Goal: Task Accomplishment & Management: Manage account settings

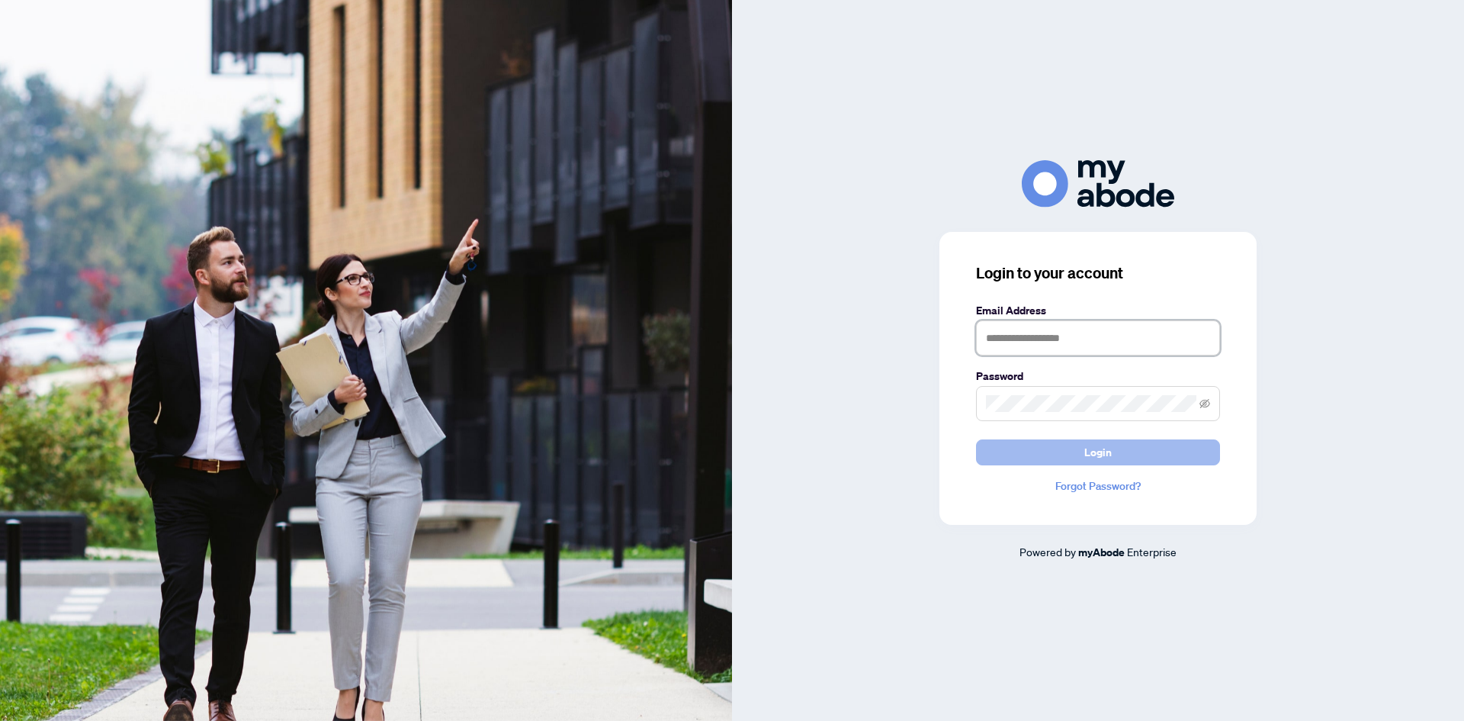
type input "**********"
click at [1084, 463] on button "Login" at bounding box center [1098, 452] width 244 height 26
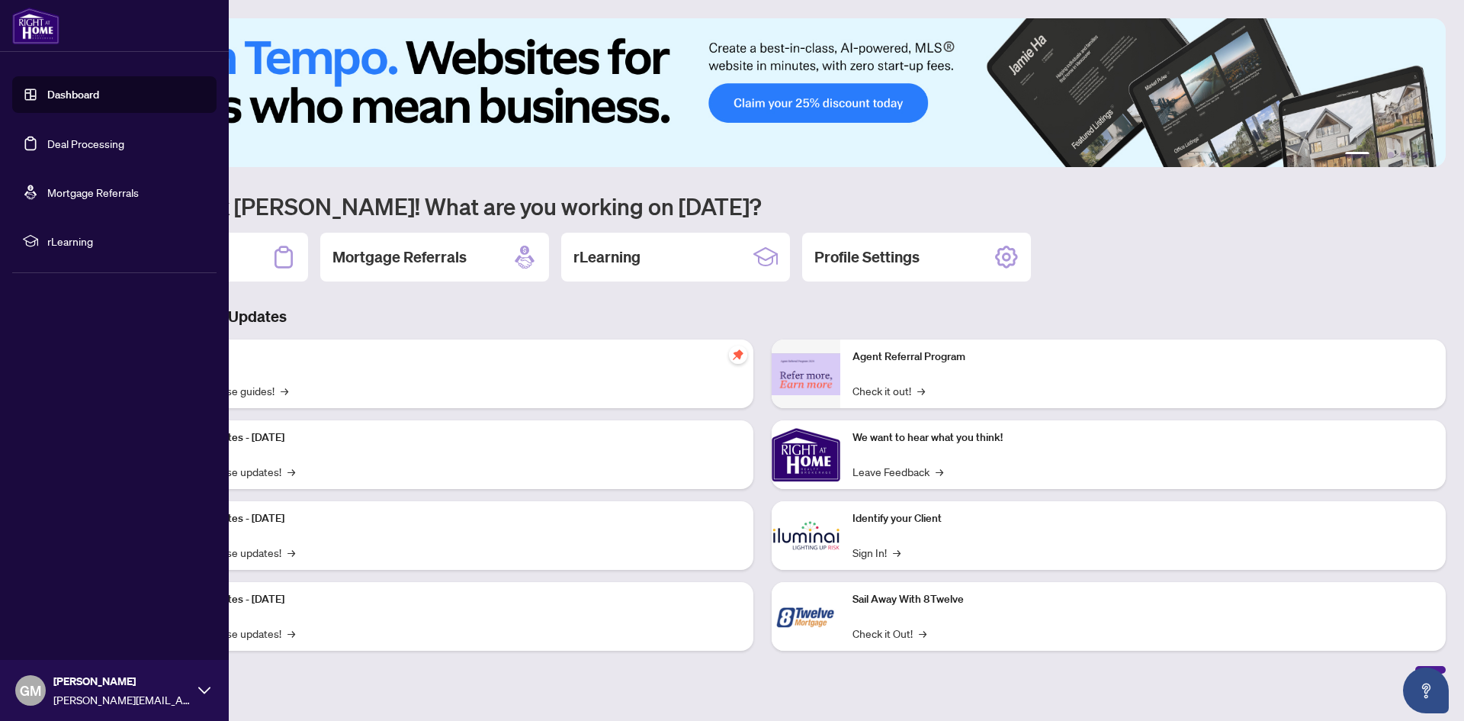
click at [69, 144] on link "Deal Processing" at bounding box center [85, 144] width 77 height 14
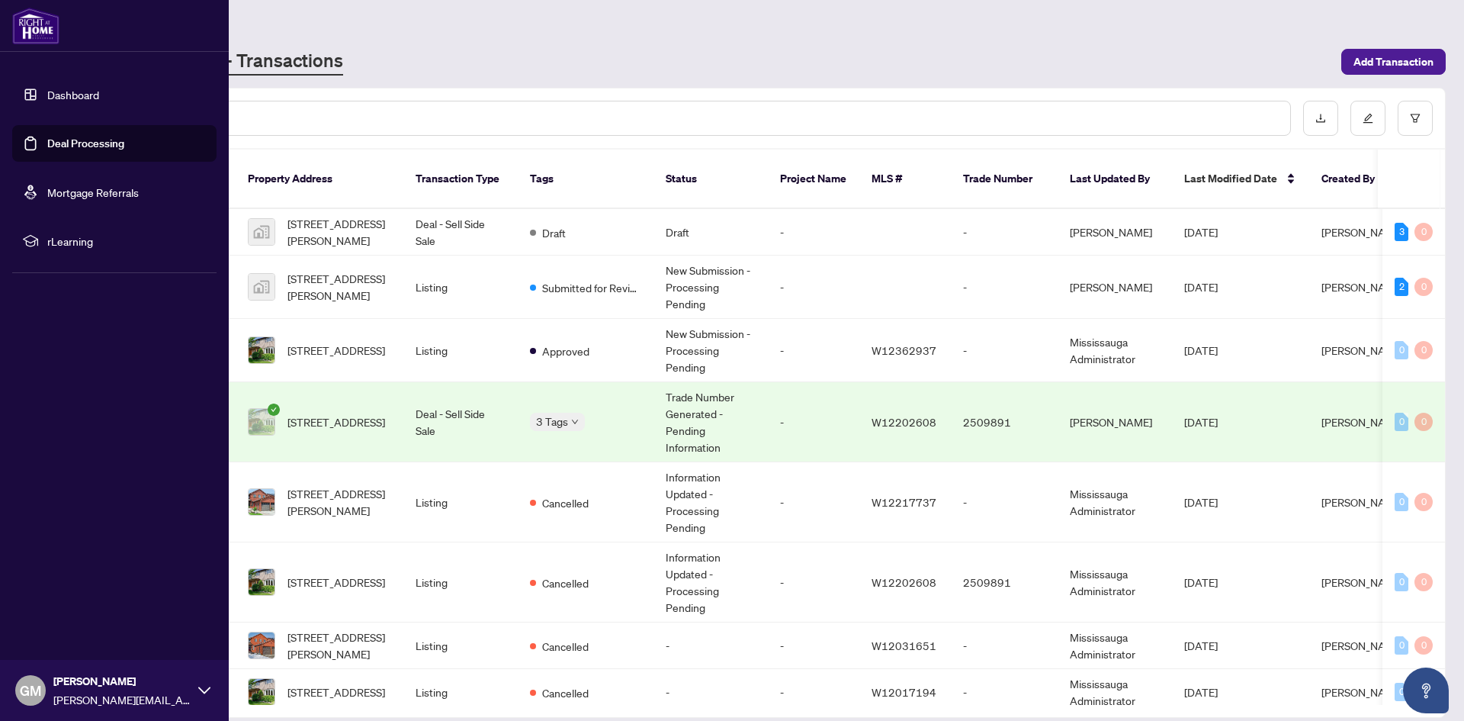
click at [97, 95] on link "Dashboard" at bounding box center [73, 95] width 52 height 14
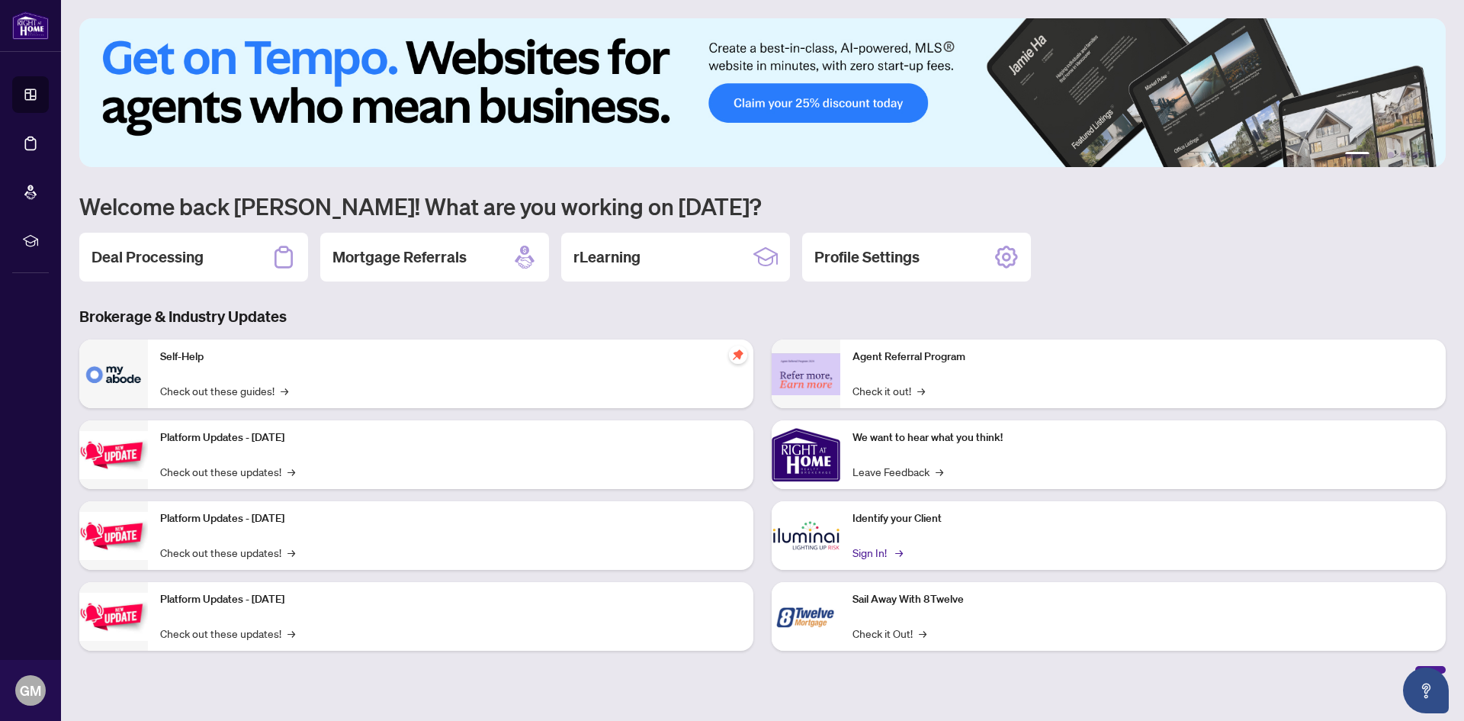
click at [879, 551] on link "Sign In! →" at bounding box center [877, 552] width 48 height 17
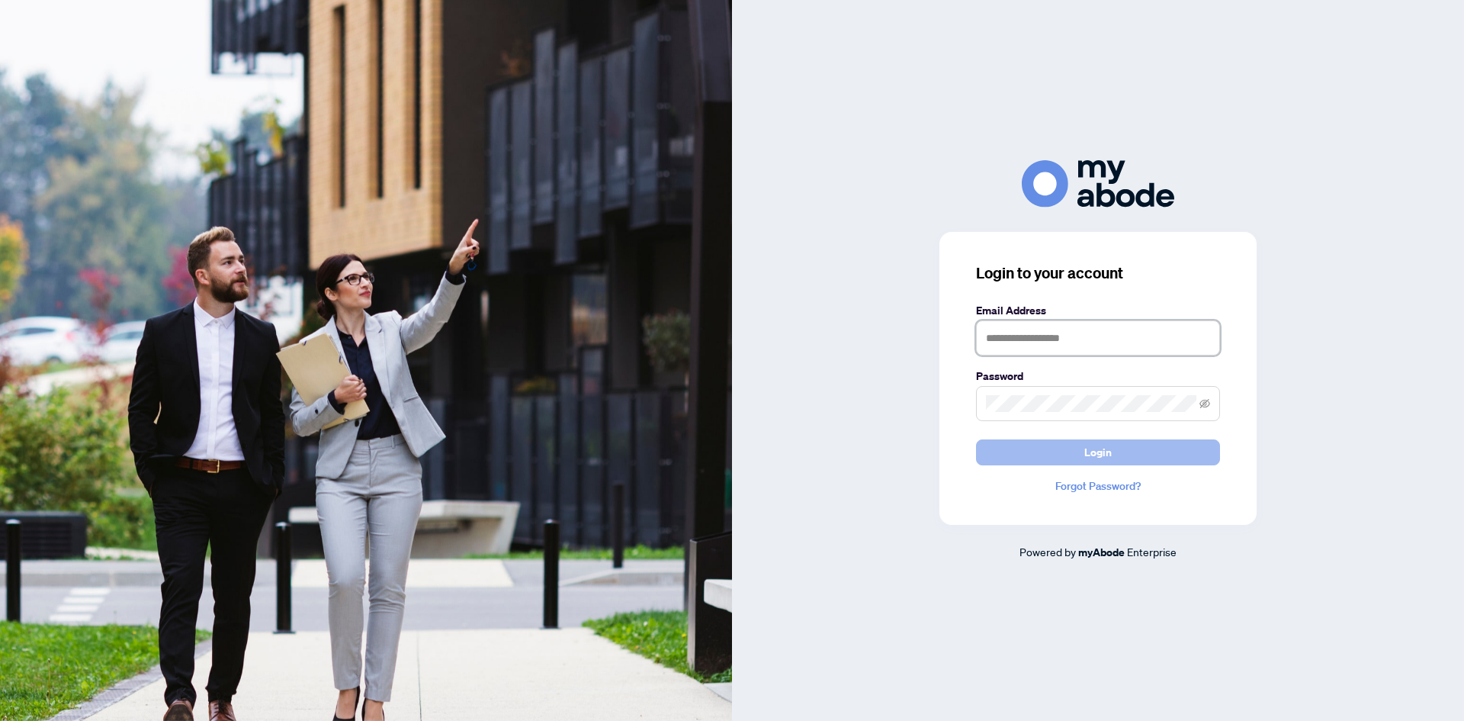
type input "**********"
click at [1086, 449] on span "Login" at bounding box center [1097, 452] width 27 height 24
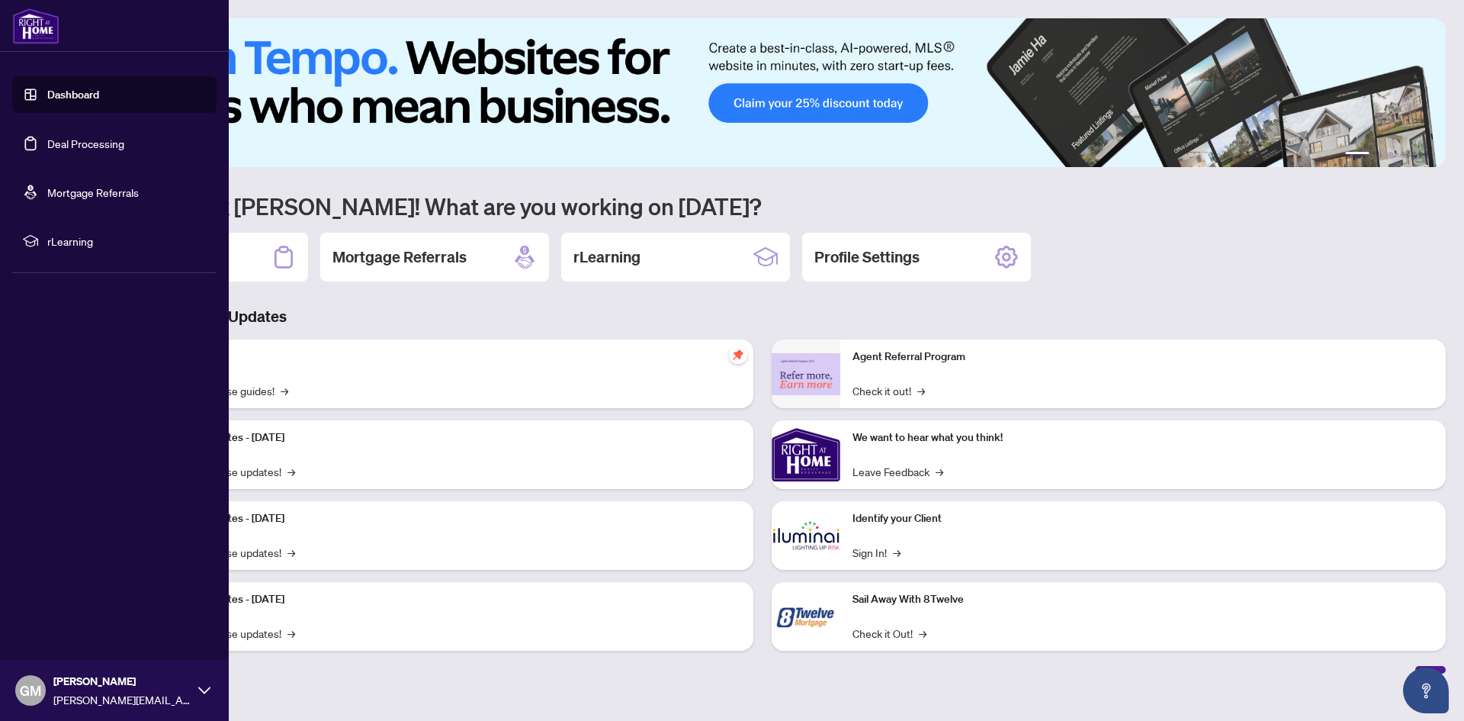
click at [100, 147] on link "Deal Processing" at bounding box center [85, 144] width 77 height 14
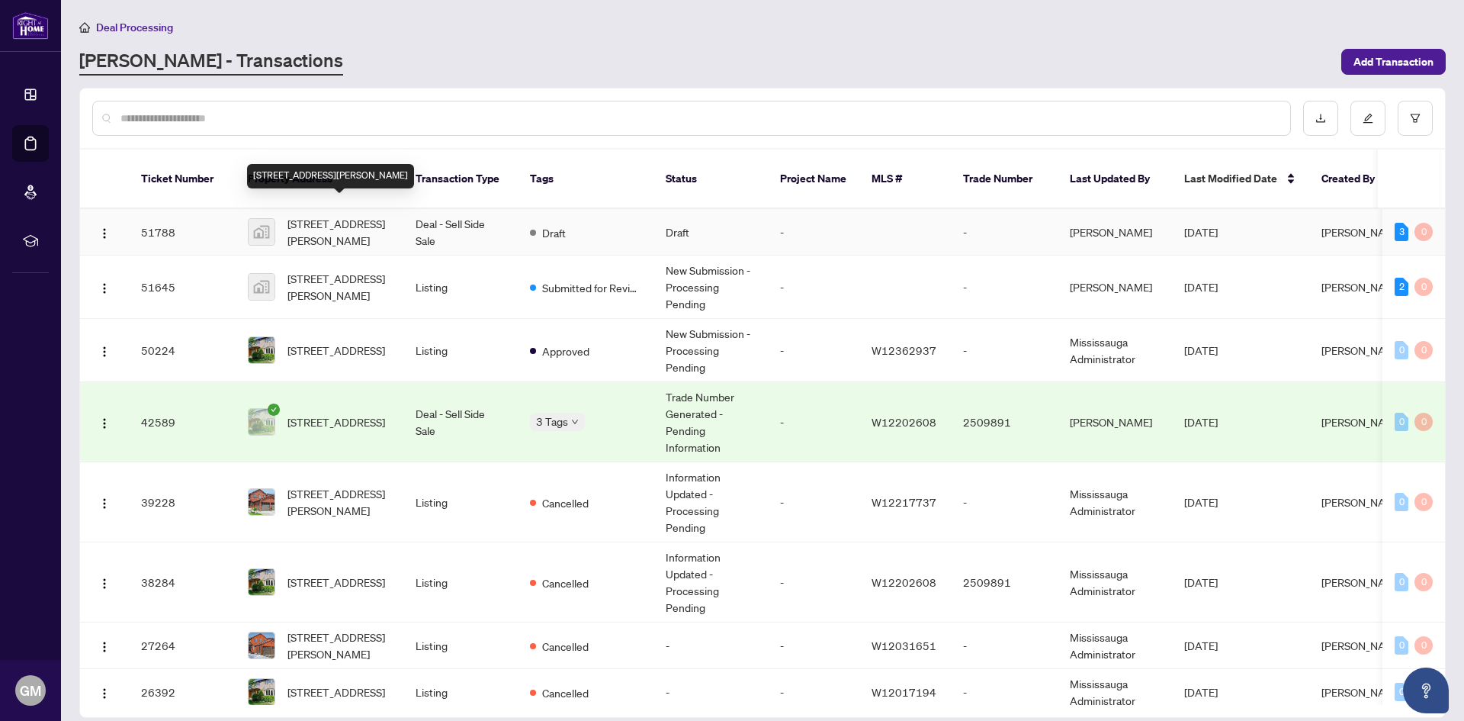
click at [349, 215] on span "54 Ferguson Place, Brampton, ON, Canada" at bounding box center [340, 232] width 104 height 34
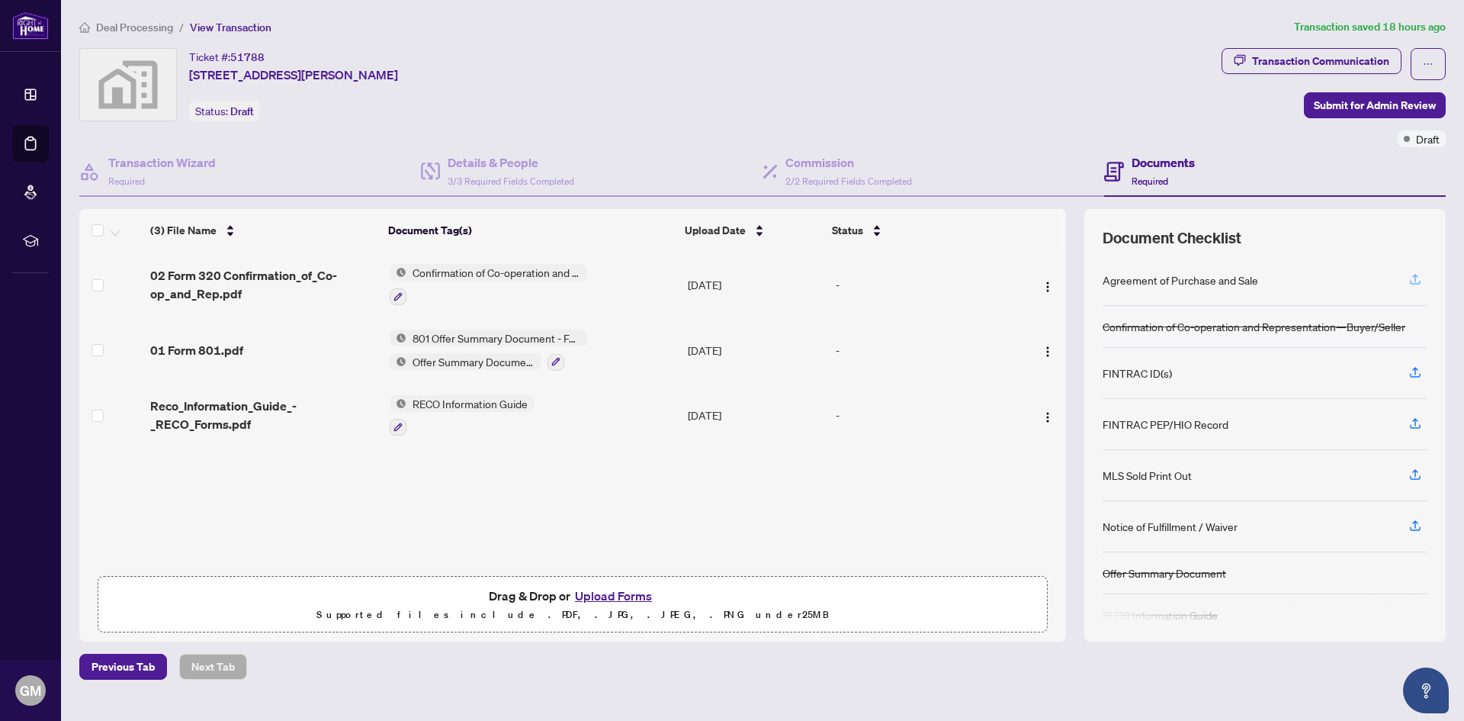
click at [1418, 278] on icon "button" at bounding box center [1416, 279] width 14 height 14
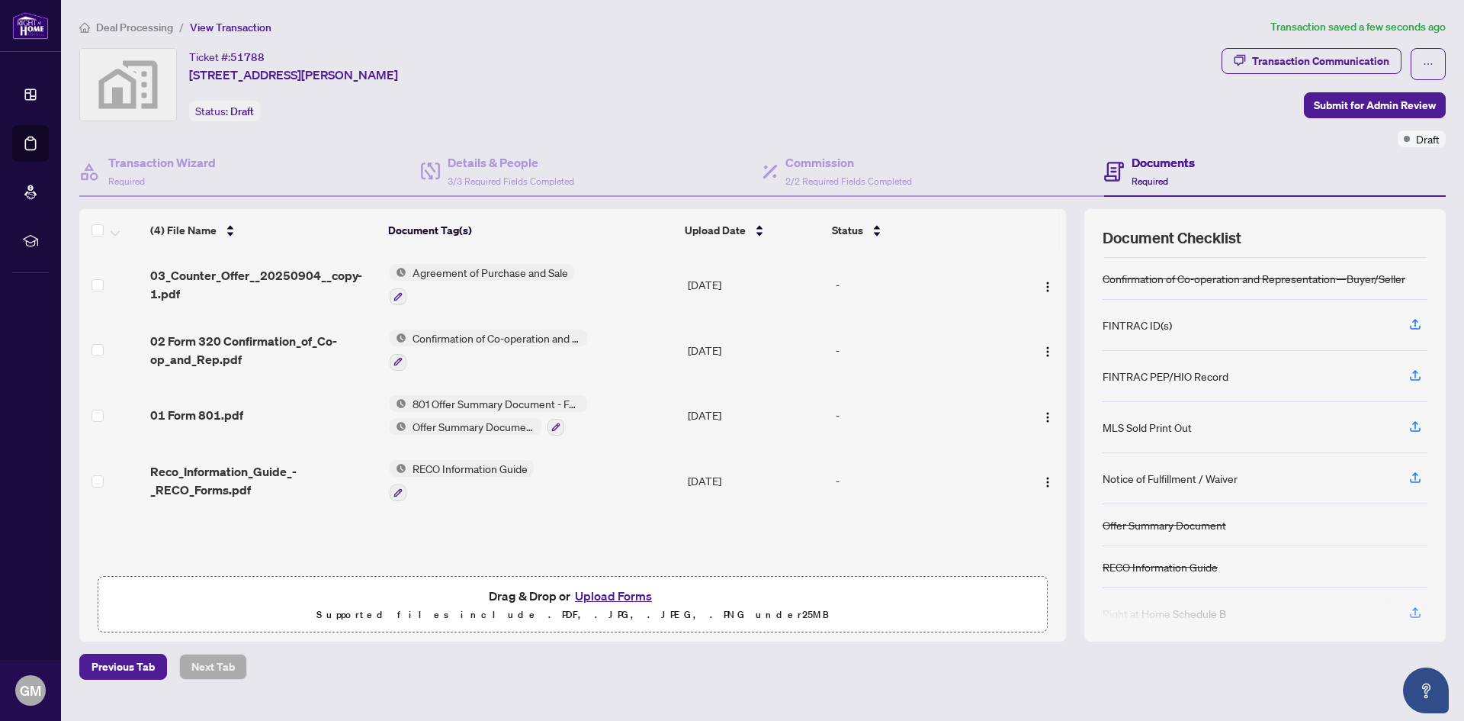
scroll to position [60, 0]
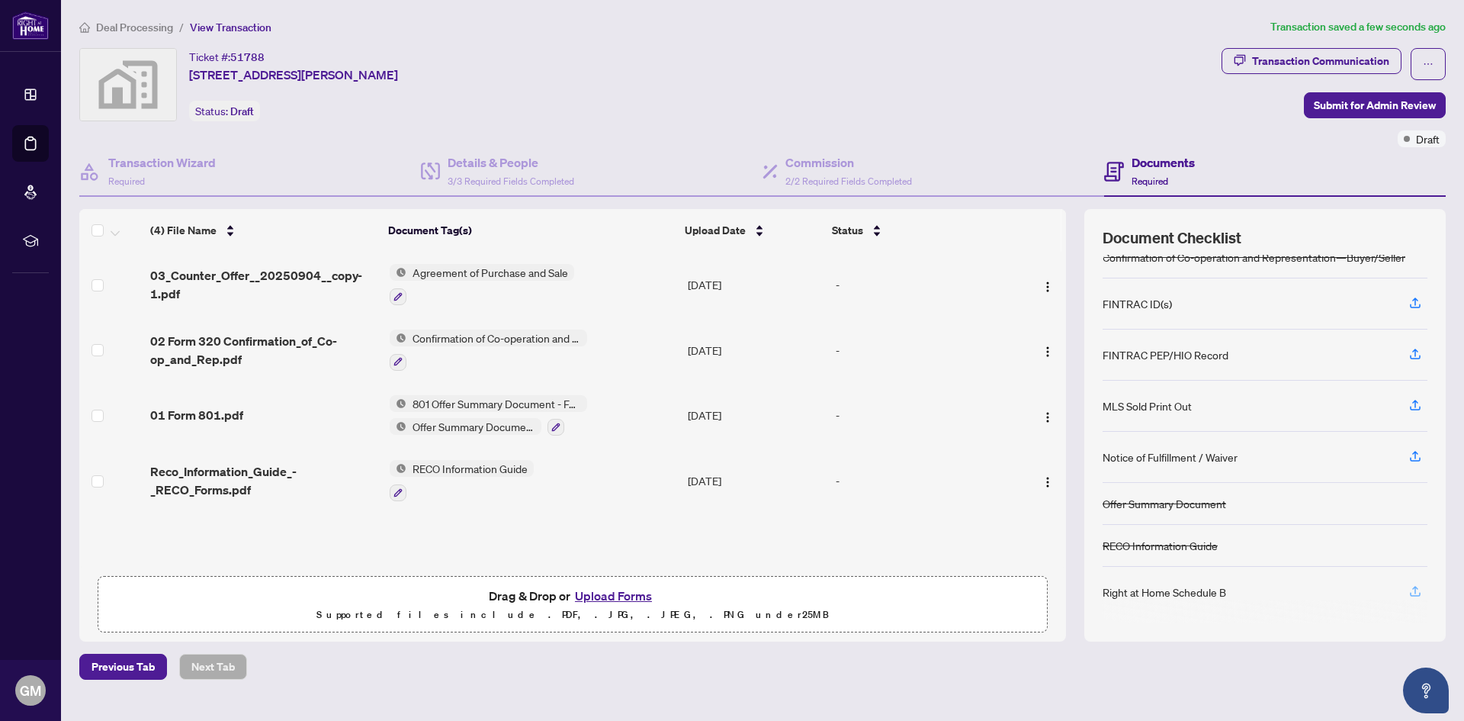
click at [1418, 592] on icon "button" at bounding box center [1416, 591] width 14 height 14
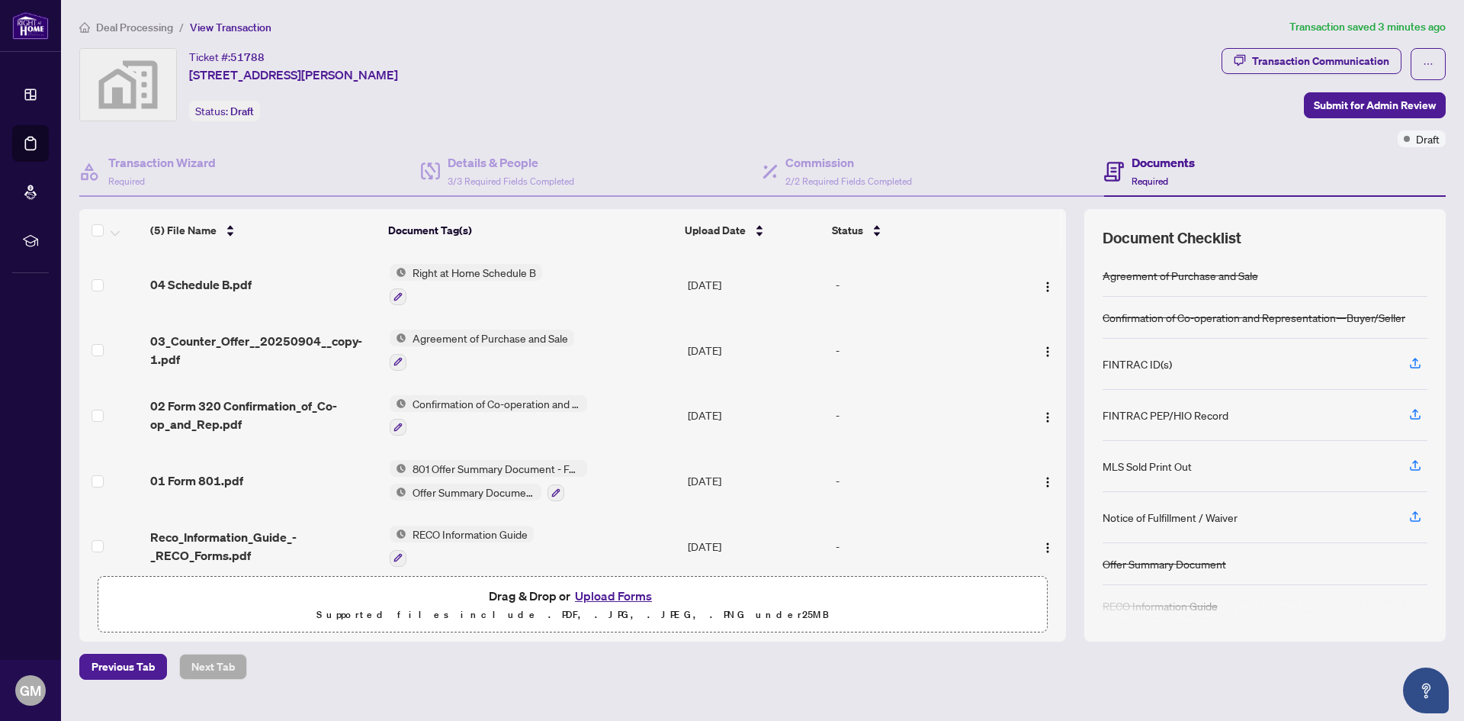
scroll to position [14, 0]
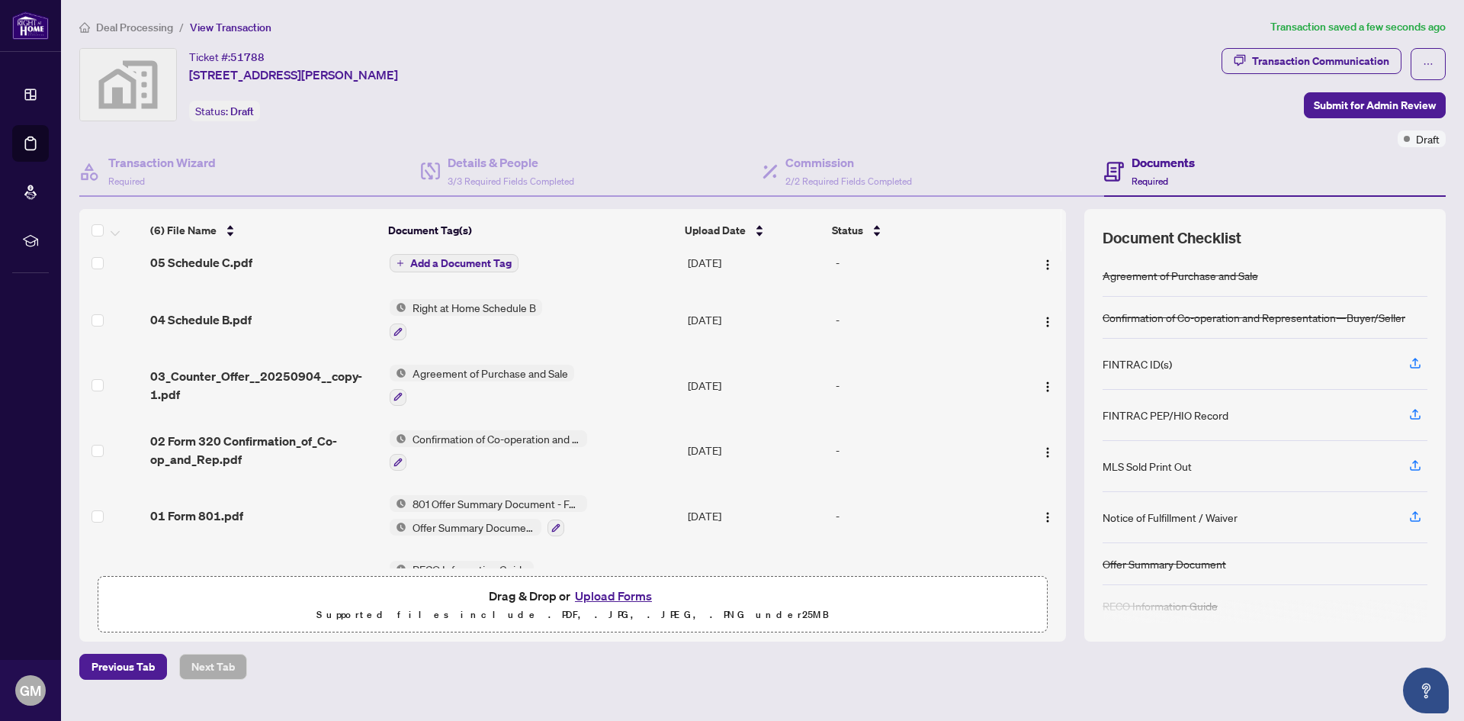
click at [469, 262] on span "Add a Document Tag" at bounding box center [460, 263] width 101 height 11
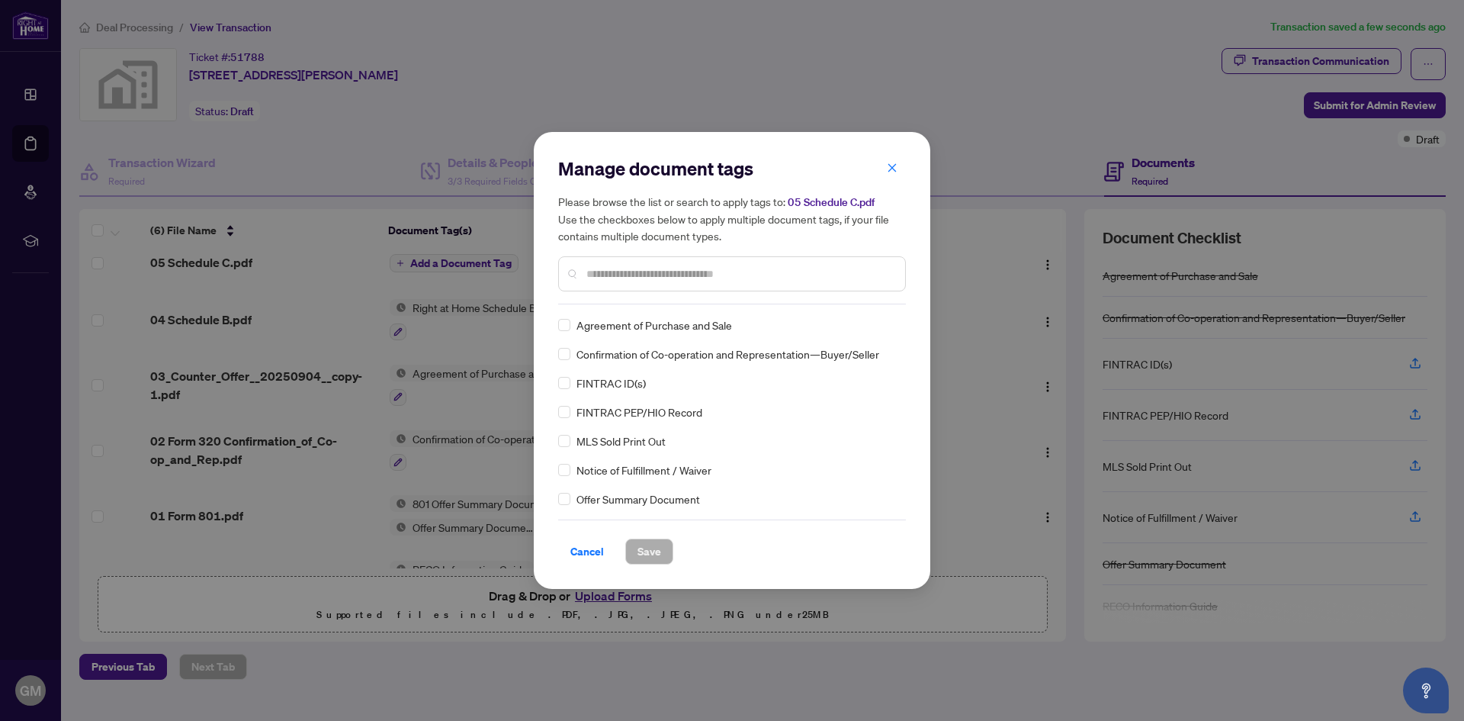
click at [640, 300] on div "Manage document tags Please browse the list or search to apply tags to: 05 Sche…" at bounding box center [732, 230] width 348 height 148
click at [644, 275] on input "text" at bounding box center [739, 273] width 307 height 17
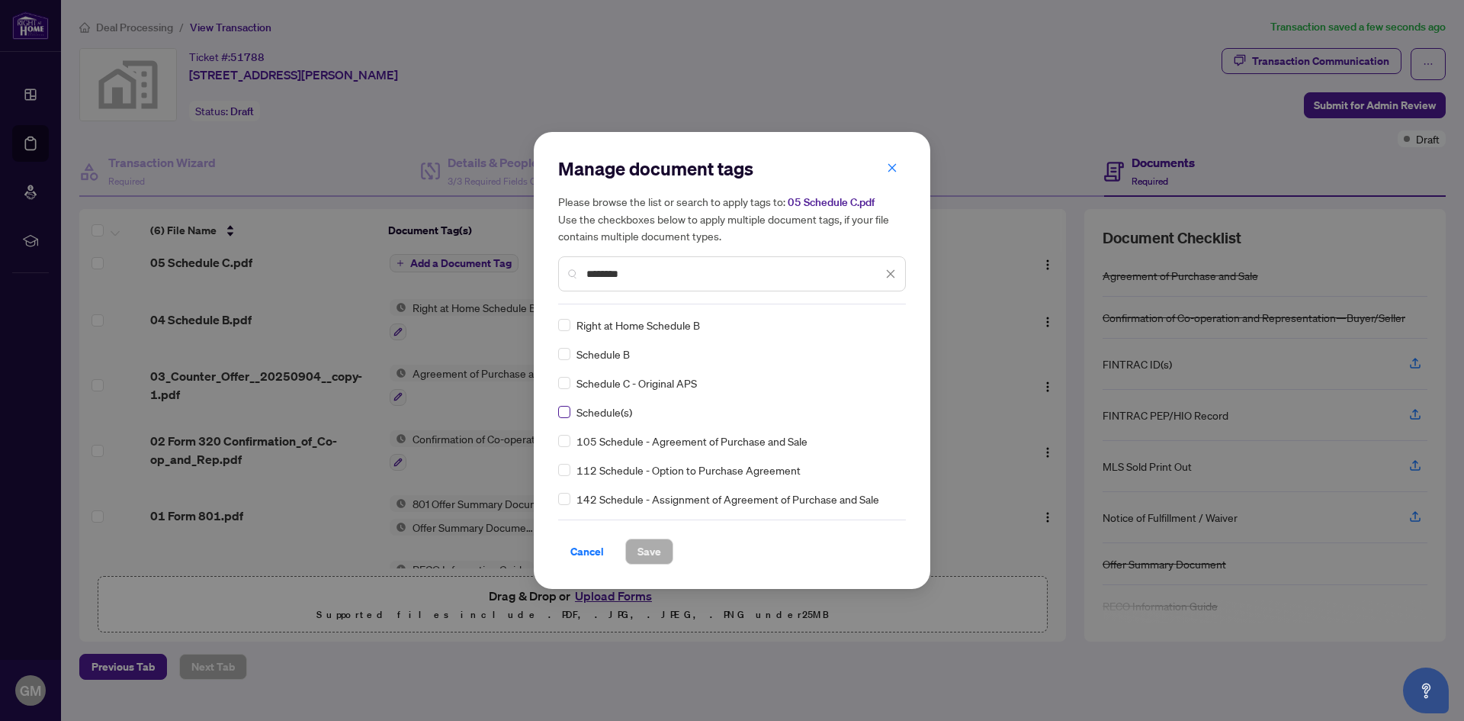
type input "********"
click at [650, 551] on span "Save" at bounding box center [650, 551] width 24 height 24
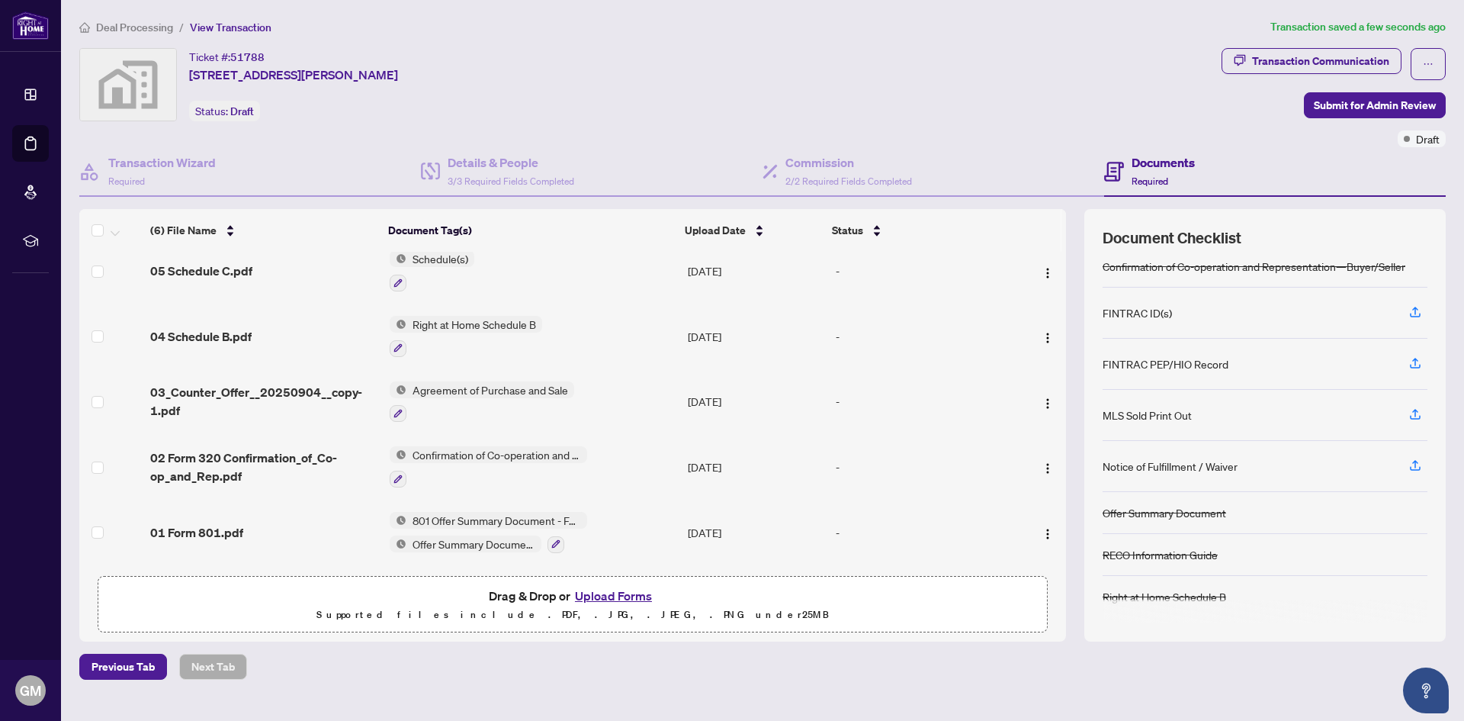
scroll to position [0, 0]
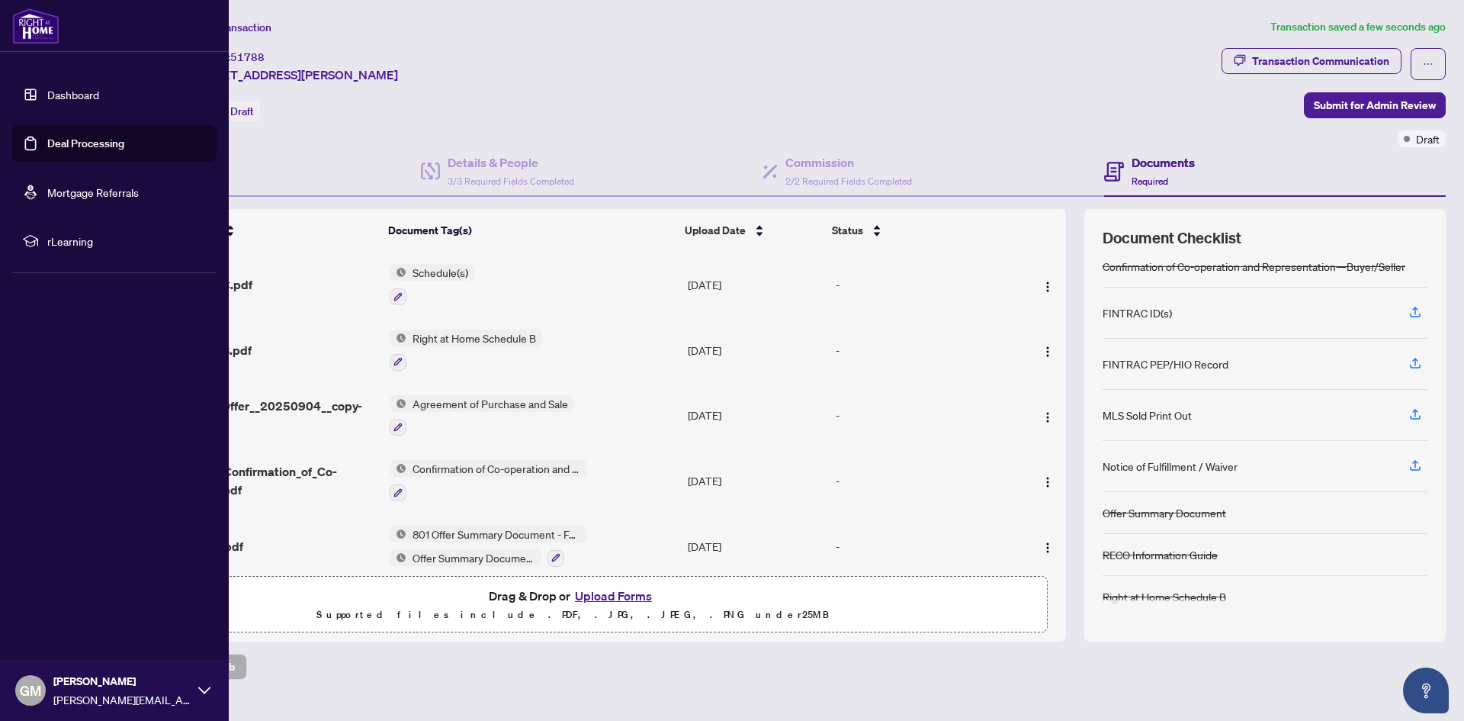
click at [73, 95] on link "Dashboard" at bounding box center [73, 95] width 52 height 14
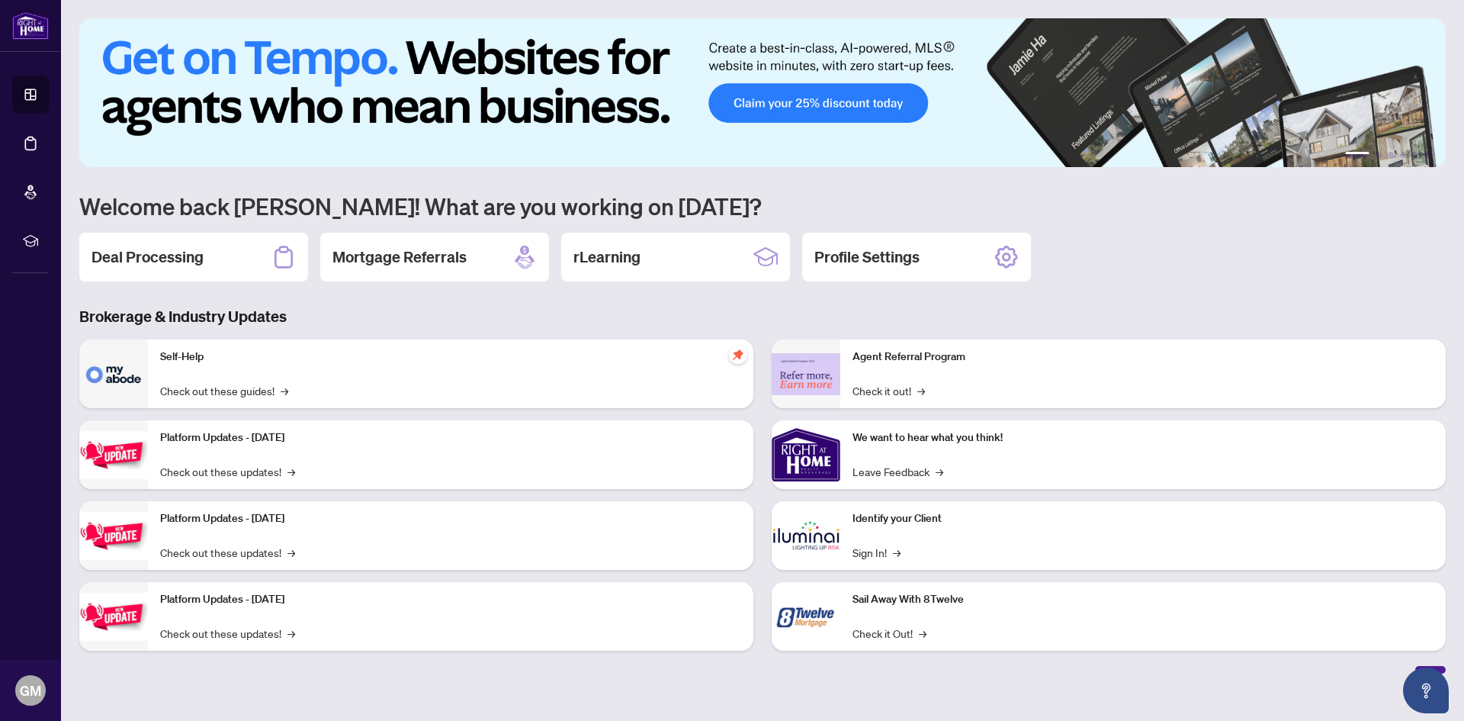
click at [854, 100] on img at bounding box center [762, 92] width 1367 height 149
